Goal: Book appointment/travel/reservation

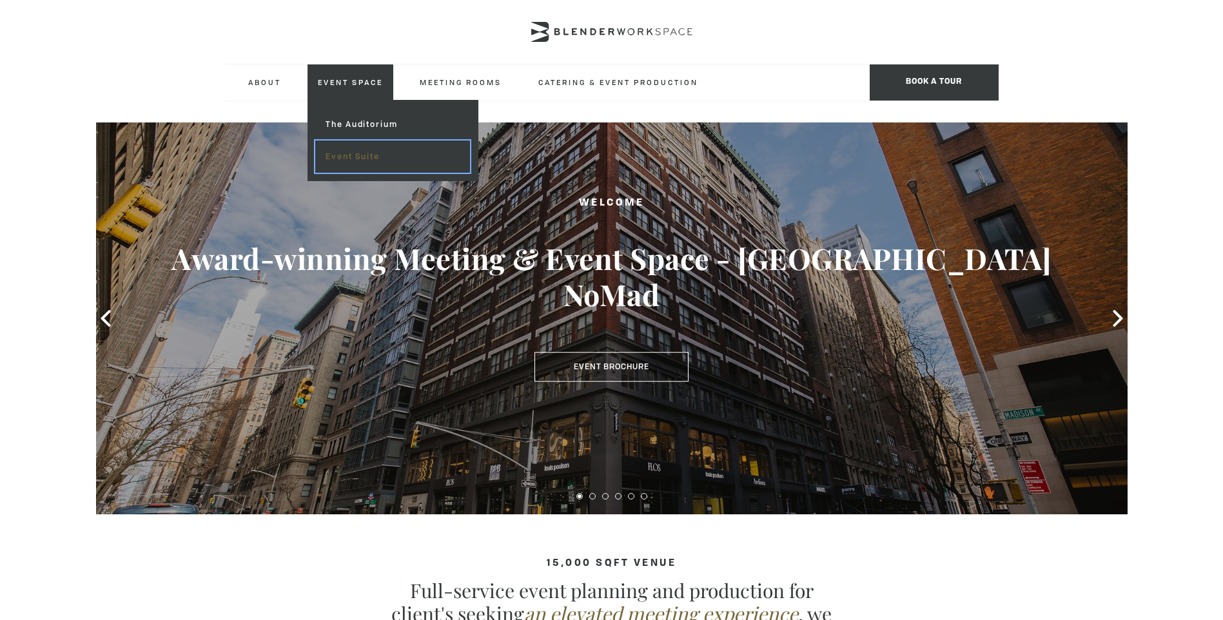
click at [340, 157] on link "Event Suite" at bounding box center [392, 157] width 154 height 32
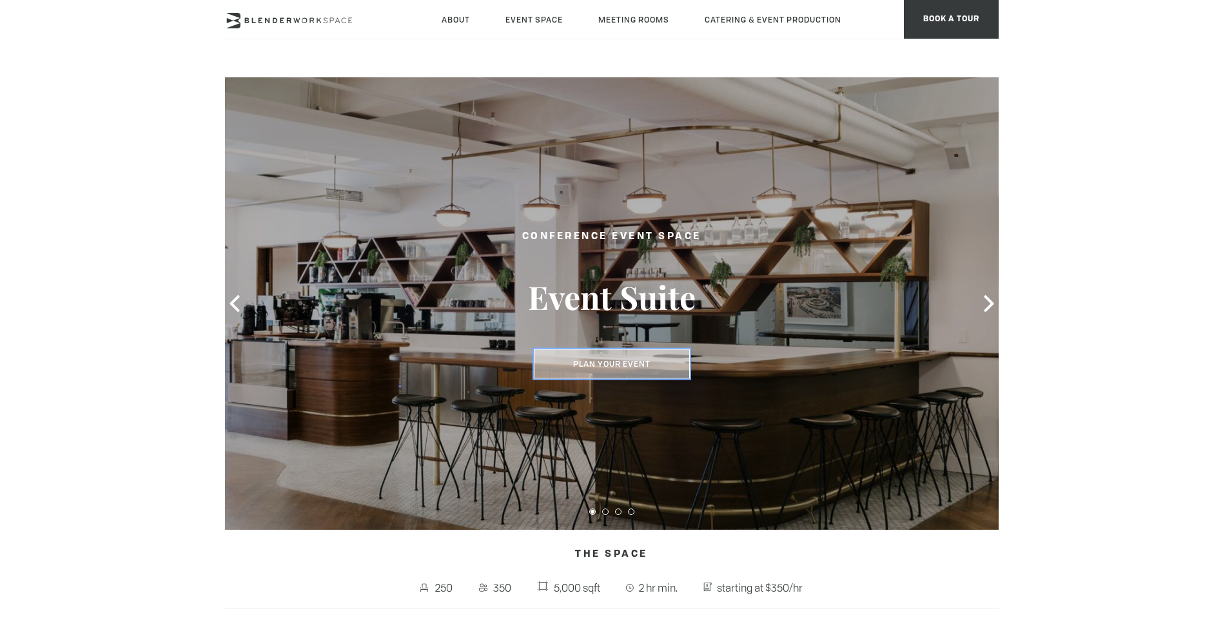
click at [626, 367] on button "Plan Your Event" at bounding box center [612, 364] width 156 height 30
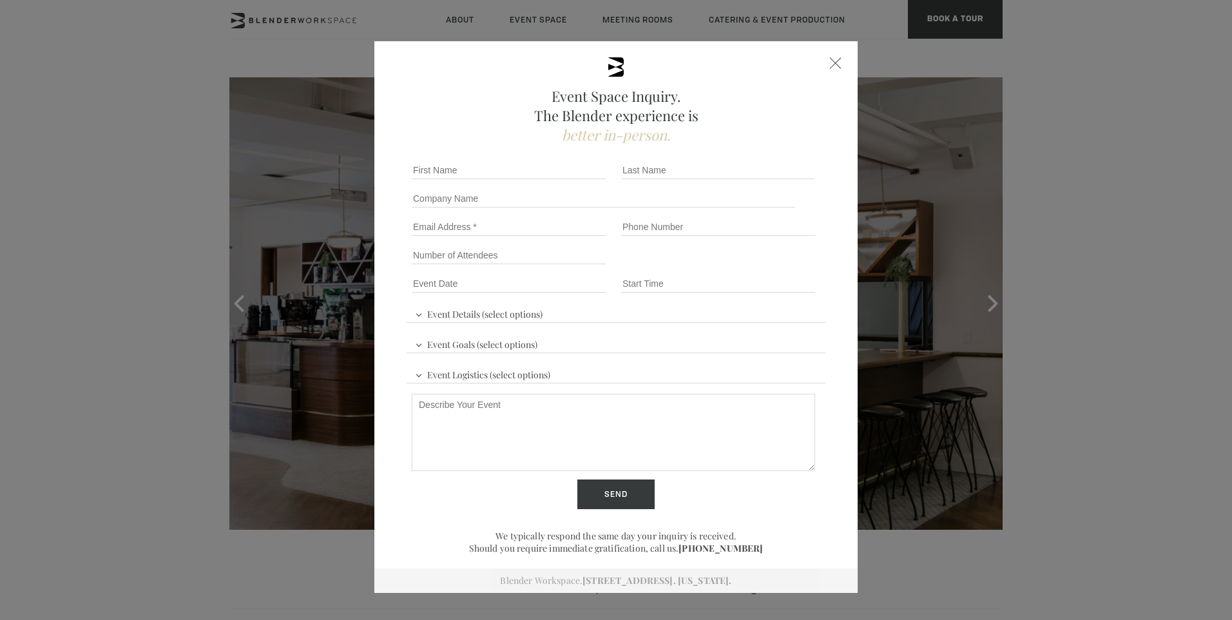
click at [831, 66] on div at bounding box center [836, 63] width 12 height 12
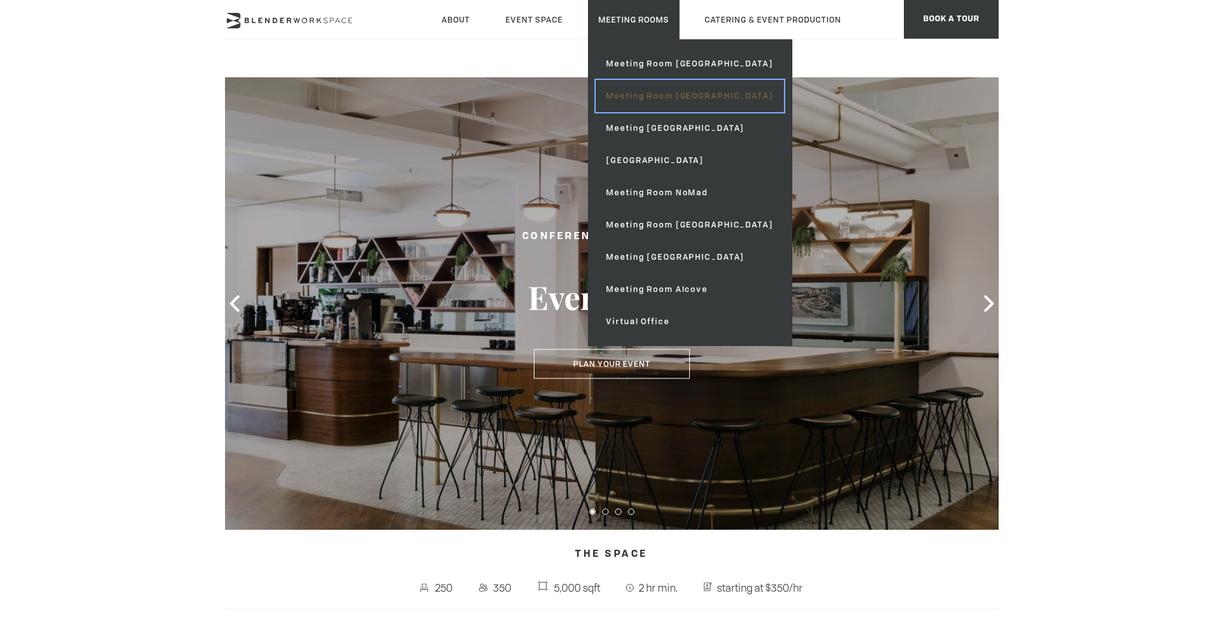
click at [644, 98] on link "Meeting Room [GEOGRAPHIC_DATA]" at bounding box center [690, 96] width 188 height 32
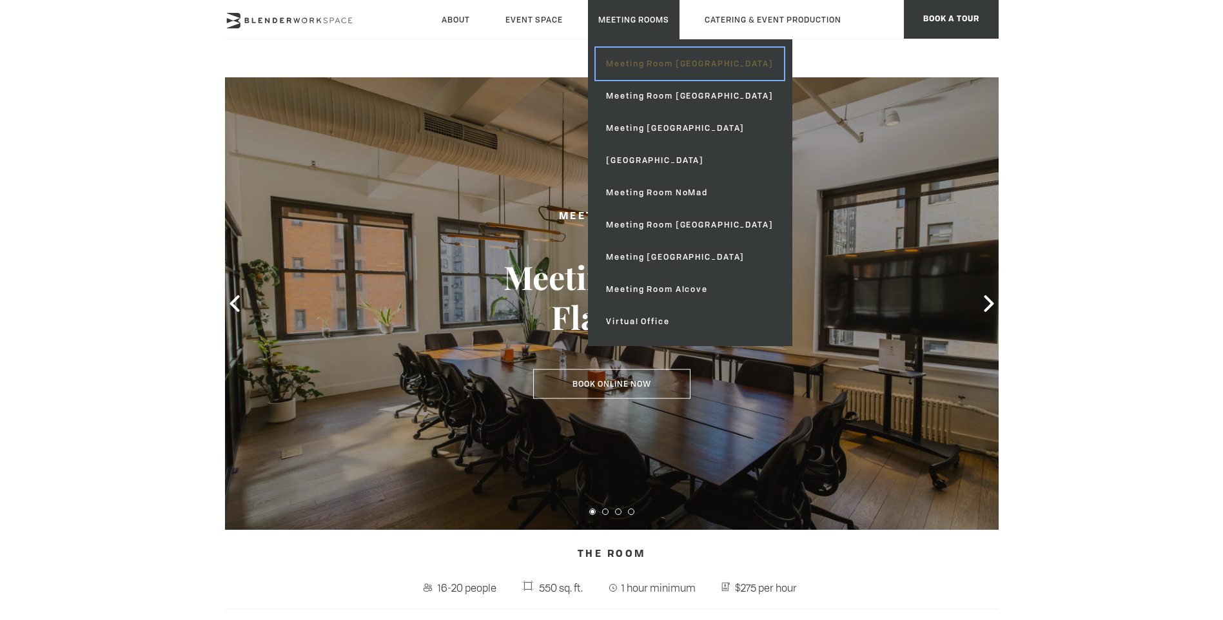
click at [644, 66] on link "Meeting Room [GEOGRAPHIC_DATA]" at bounding box center [690, 64] width 188 height 32
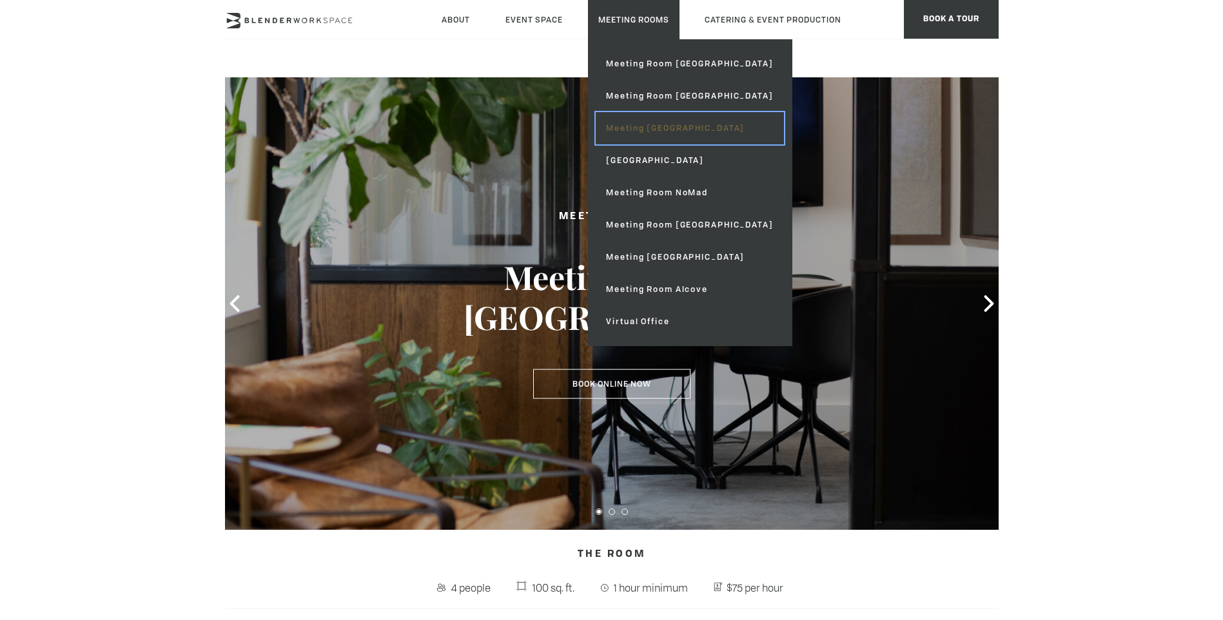
click at [639, 133] on link "Meeting [GEOGRAPHIC_DATA]" at bounding box center [690, 128] width 188 height 32
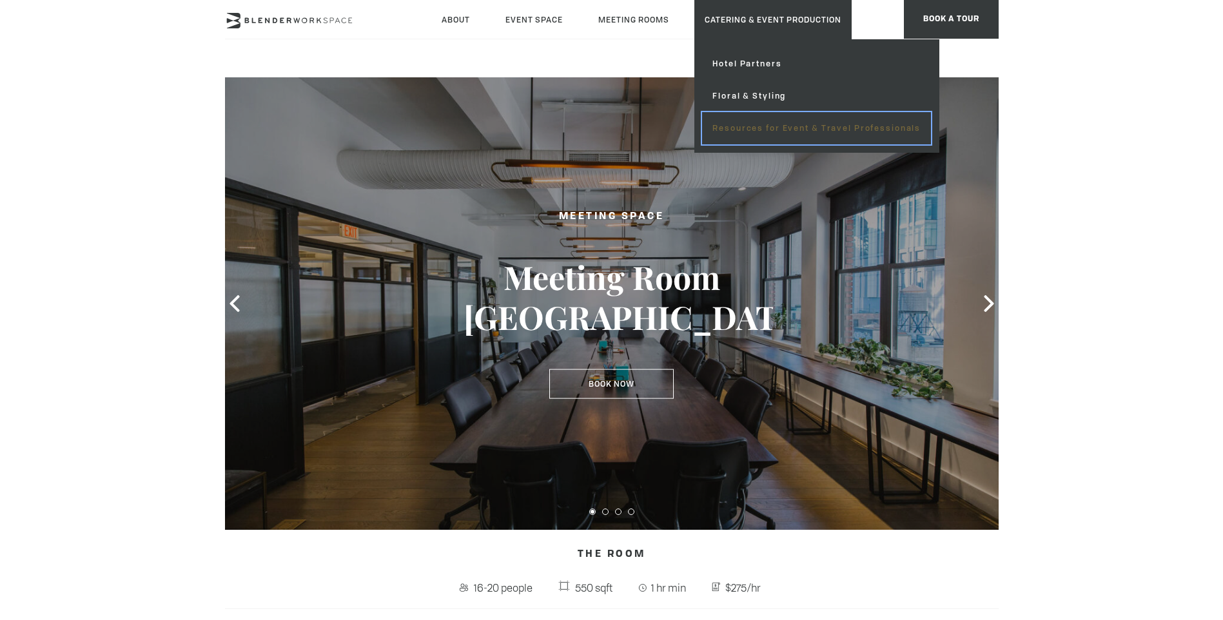
click at [765, 129] on link "Resources for Event & Travel Professionals" at bounding box center [816, 128] width 229 height 32
